Goal: Task Accomplishment & Management: Manage account settings

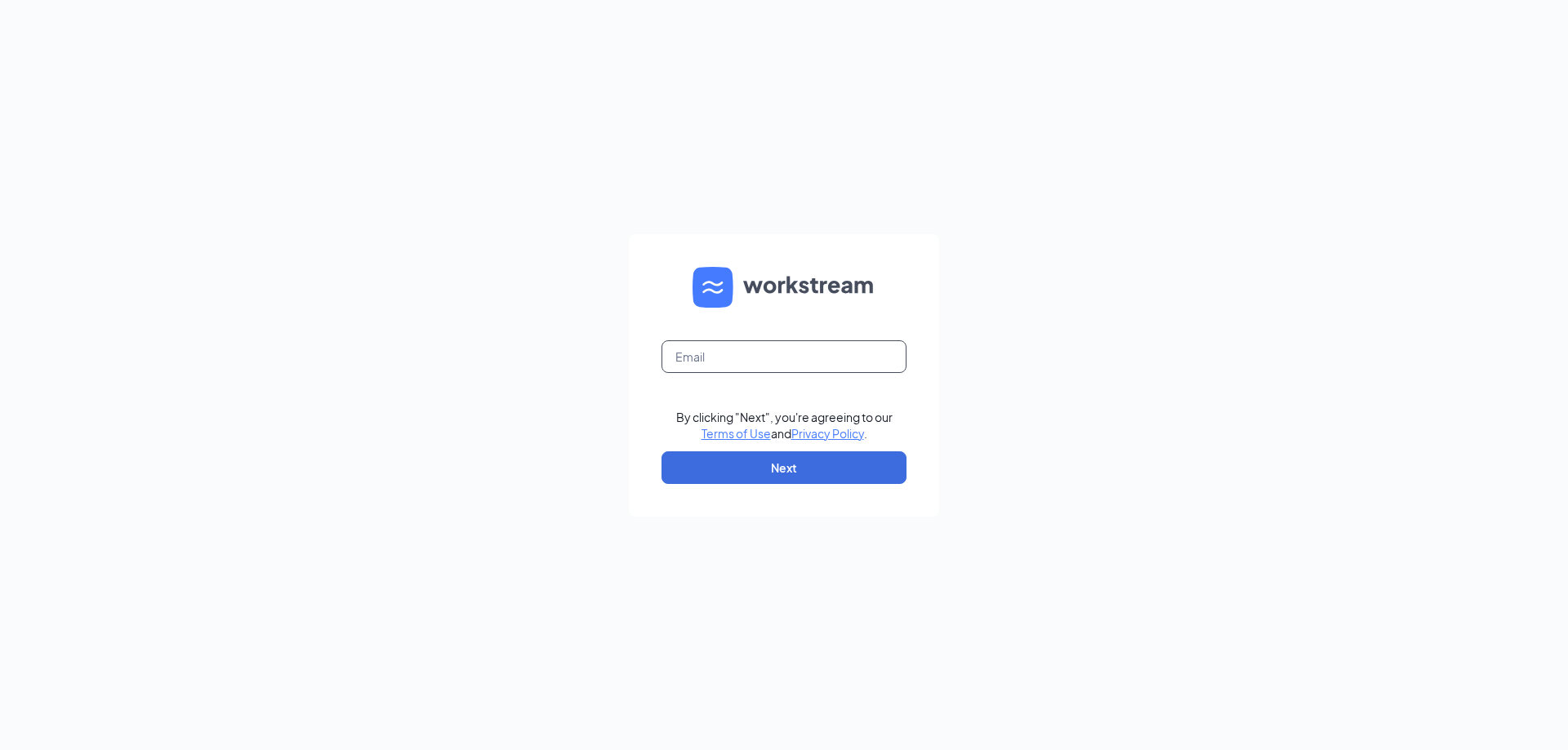
click at [703, 354] on input "text" at bounding box center [784, 357] width 245 height 32
type input "[EMAIL_ADDRESS][DOMAIN_NAME]"
click at [799, 472] on button "Next" at bounding box center [784, 467] width 245 height 32
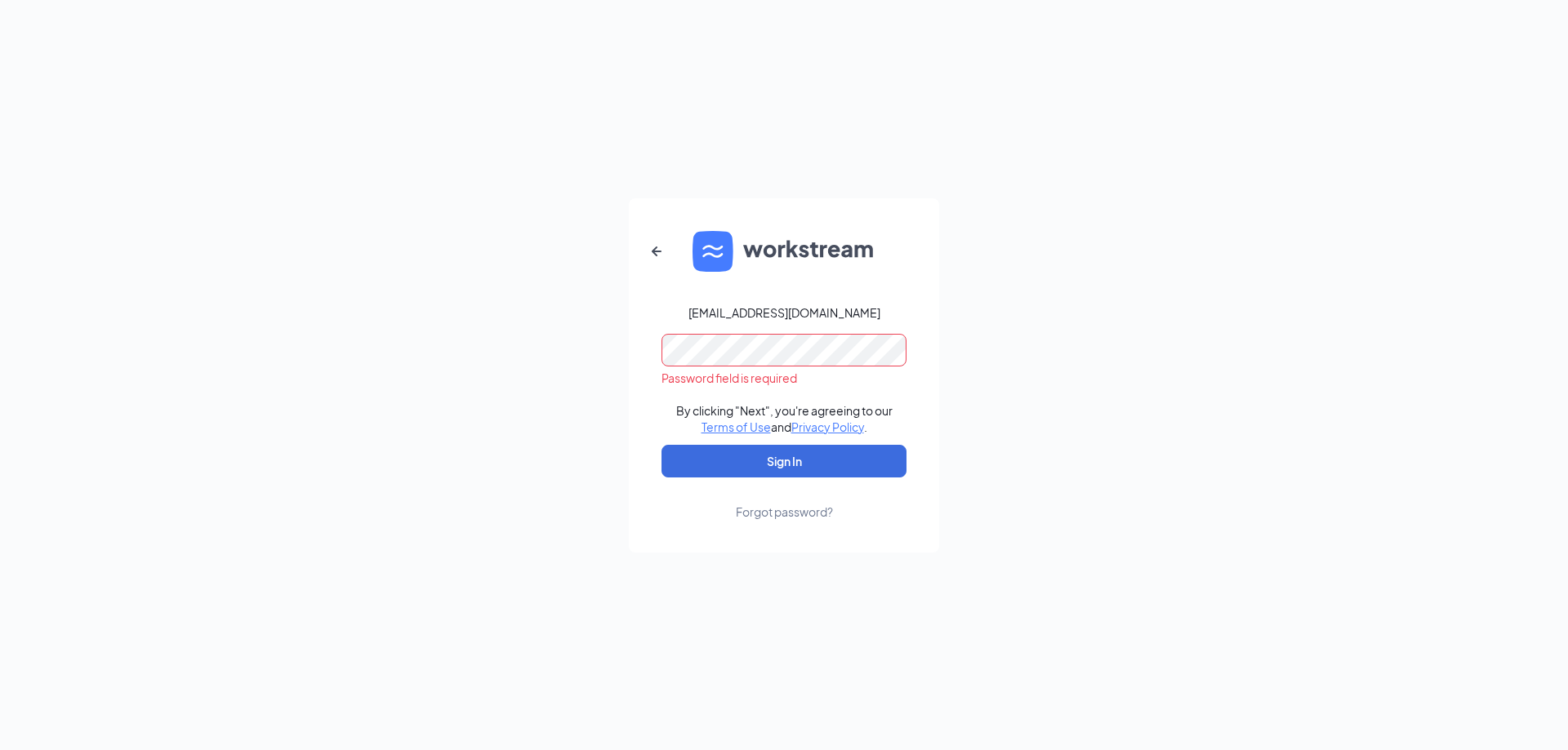
click at [439, 295] on div "[EMAIL_ADDRESS][DOMAIN_NAME] Password field is required By clicking "Next", you…" at bounding box center [784, 375] width 1568 height 750
click at [508, 348] on div "[EMAIL_ADDRESS][DOMAIN_NAME] Password field is required By clicking "Next", you…" at bounding box center [784, 375] width 1568 height 750
click at [663, 255] on icon "ArrowLeftNew" at bounding box center [657, 251] width 20 height 20
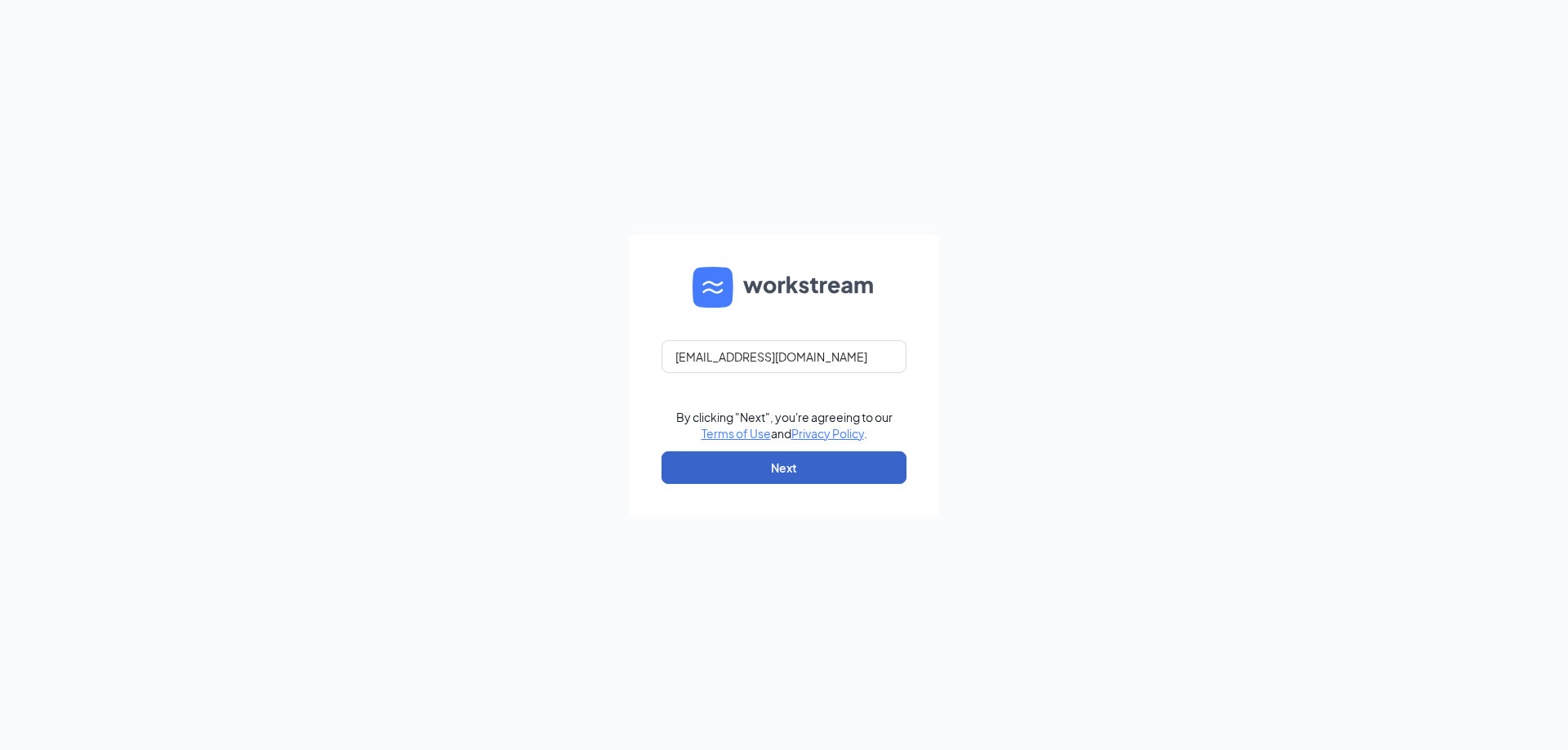
click at [842, 460] on button "Next" at bounding box center [784, 467] width 245 height 32
click at [745, 350] on input "text" at bounding box center [784, 357] width 245 height 32
type input "[EMAIL_ADDRESS][DOMAIN_NAME]"
click at [786, 466] on button "Next" at bounding box center [784, 467] width 245 height 32
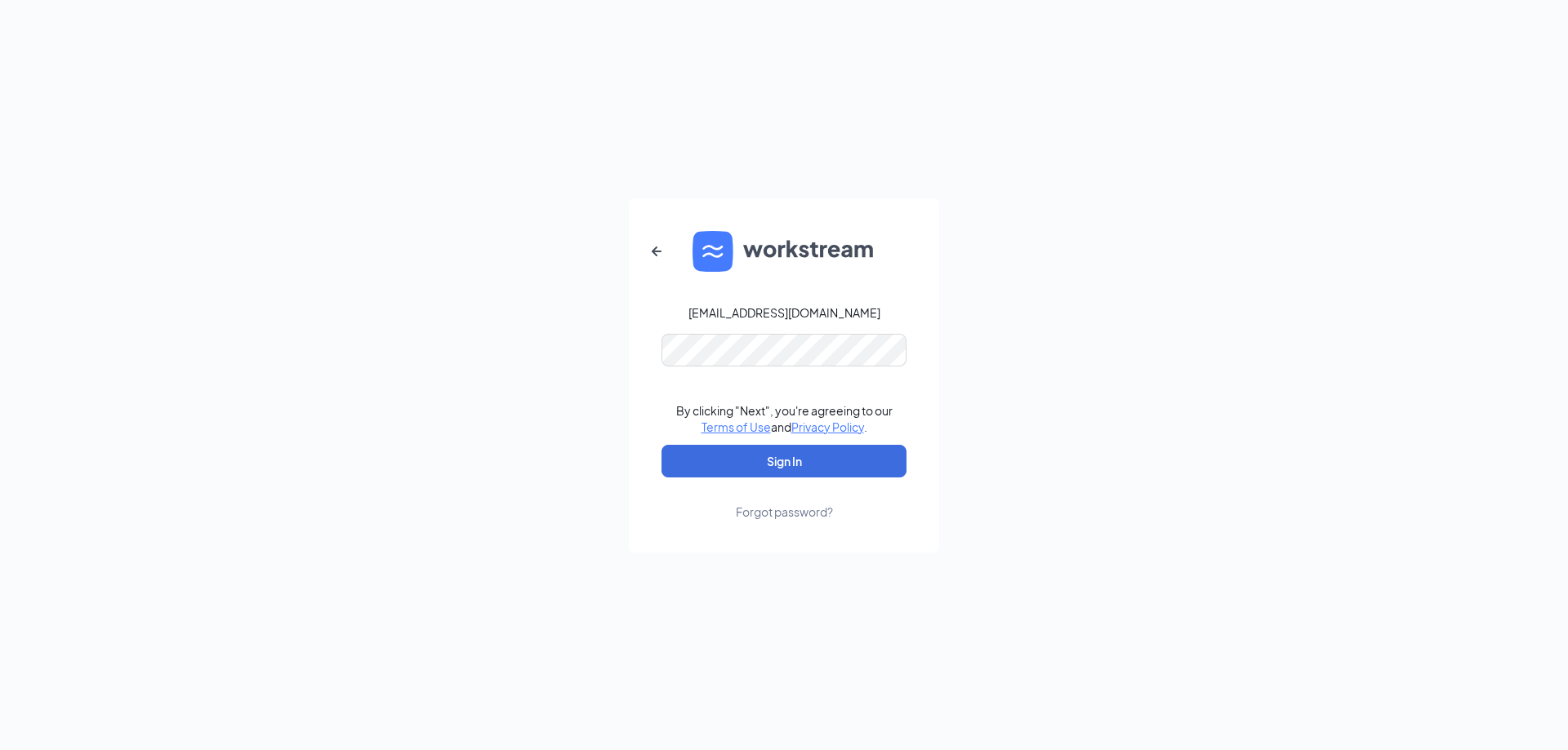
drag, startPoint x: 734, startPoint y: 376, endPoint x: 320, endPoint y: 209, distance: 446.4
click at [371, 324] on div "[EMAIL_ADDRESS][DOMAIN_NAME] By clicking "Next", you're agreeing to our Terms o…" at bounding box center [784, 375] width 1568 height 750
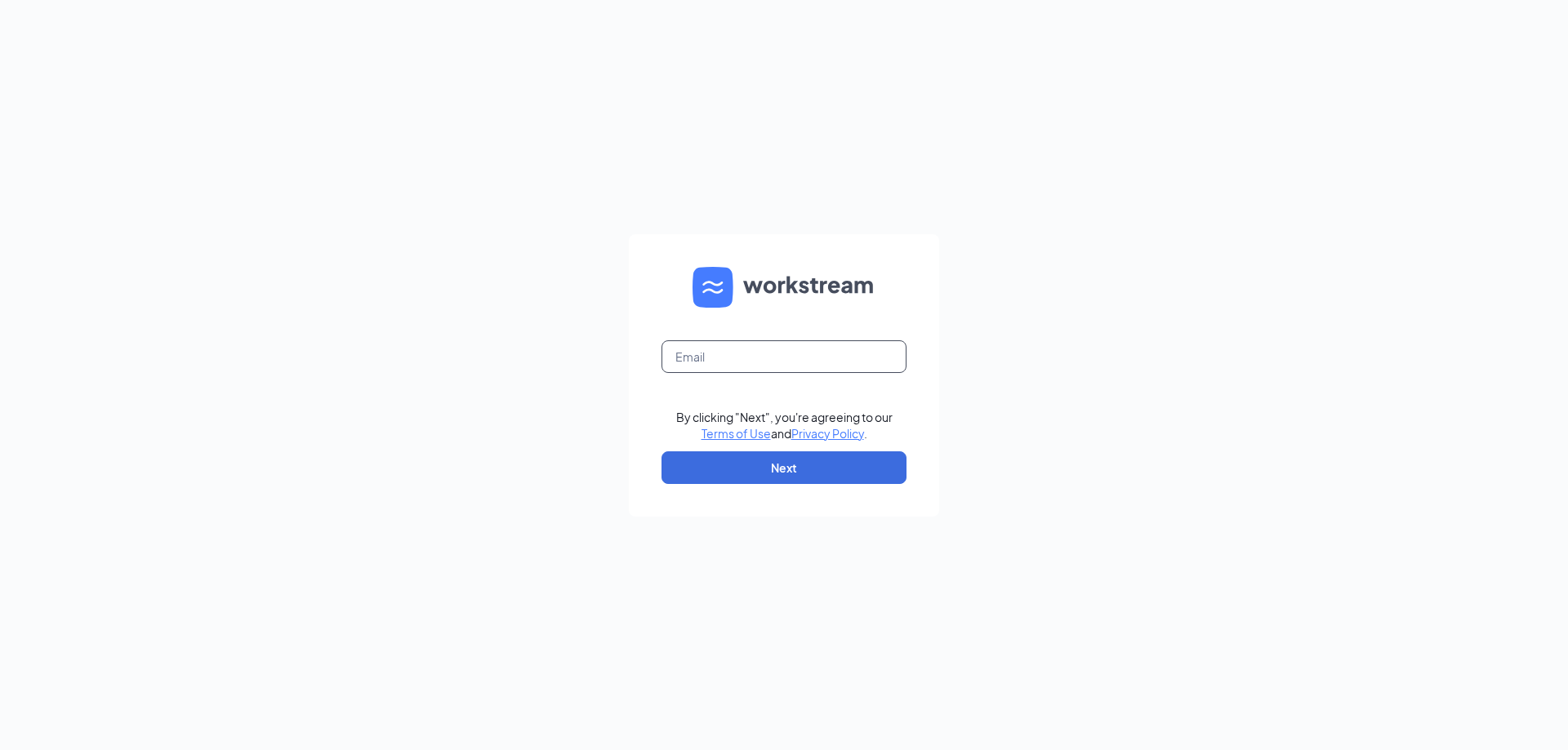
click at [732, 364] on input "text" at bounding box center [784, 357] width 245 height 32
type input "[EMAIL_ADDRESS][DOMAIN_NAME]"
click at [762, 468] on button "Next" at bounding box center [784, 467] width 245 height 32
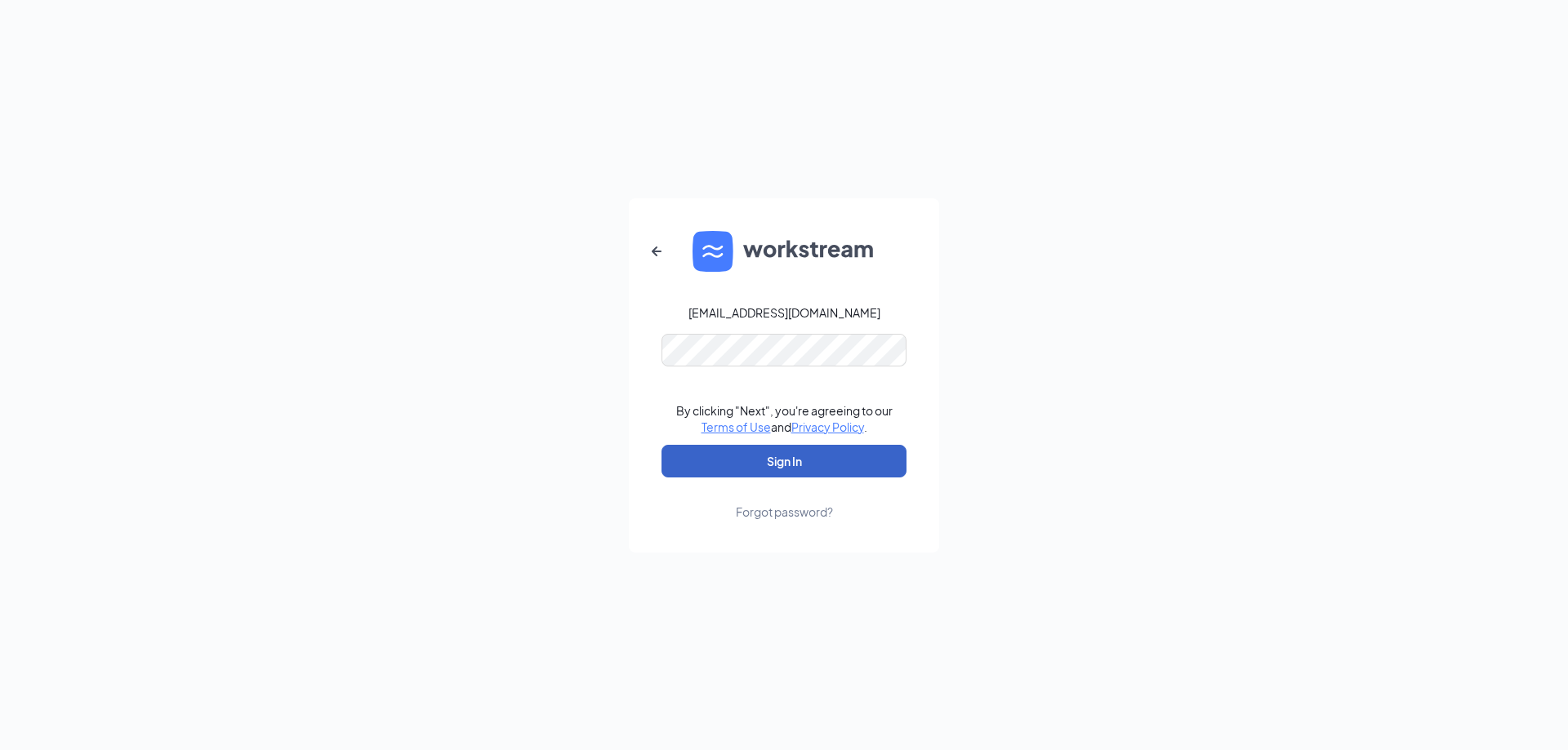
click at [805, 467] on button "Sign In" at bounding box center [784, 461] width 245 height 32
click at [767, 510] on div "Forgot password?" at bounding box center [784, 512] width 97 height 16
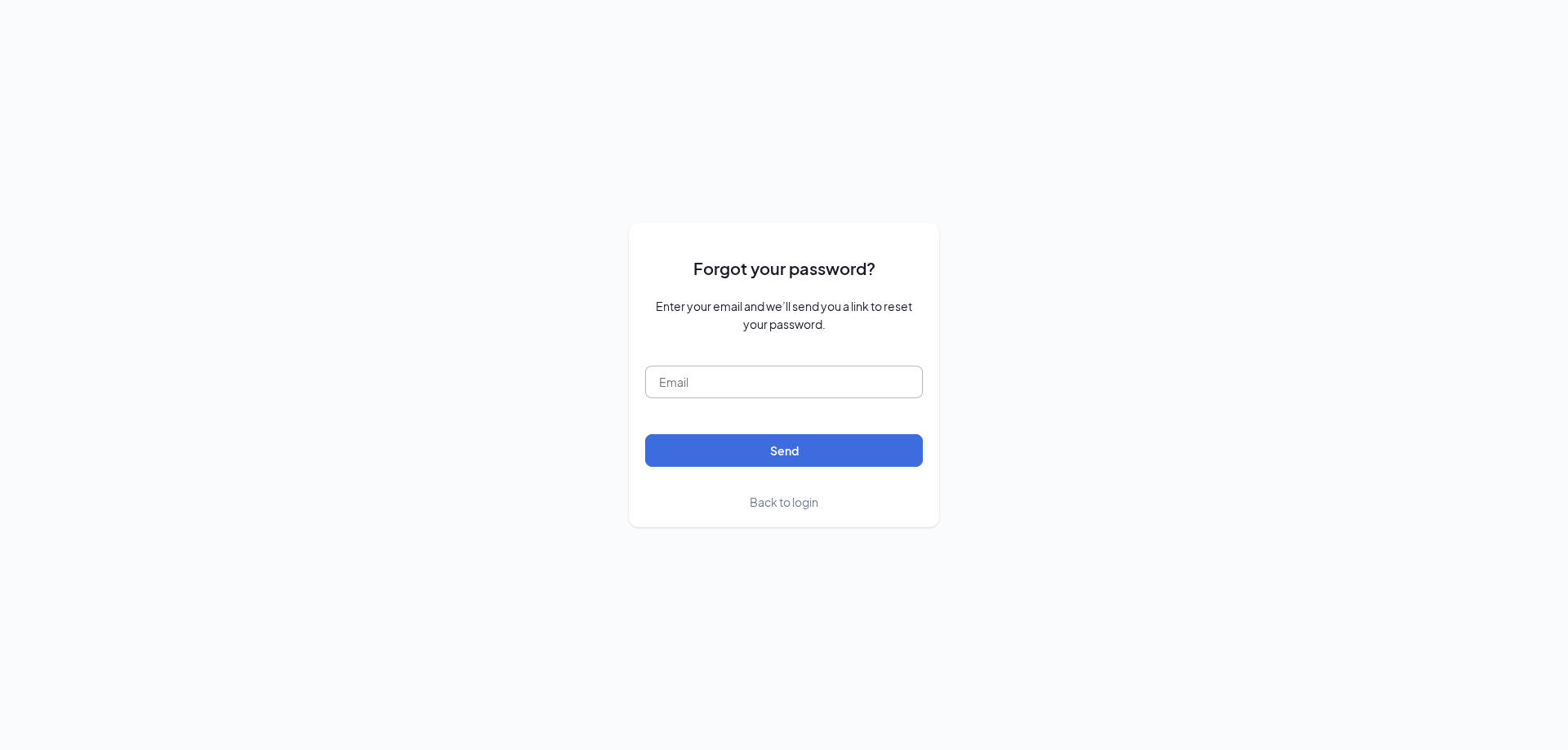
click at [763, 388] on input "text" at bounding box center [784, 382] width 278 height 32
click at [1107, 512] on div "Forgot your password? Enter your email and we’ll send you a link to reset your …" at bounding box center [784, 375] width 1568 height 750
click at [749, 372] on input "text" at bounding box center [784, 382] width 278 height 32
type input "[EMAIL_ADDRESS][DOMAIN_NAME]"
click at [767, 453] on button "Send" at bounding box center [784, 450] width 278 height 32
